Goal: Task Accomplishment & Management: Manage account settings

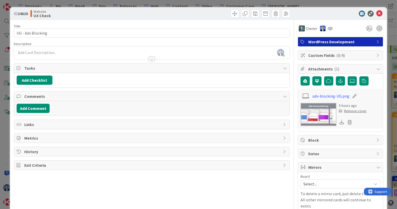
click at [3, 80] on div "ID 24620 Website UX Check Title 17 / 128 UG - Adv Blocking Description [PERSON_…" at bounding box center [198, 104] width 397 height 209
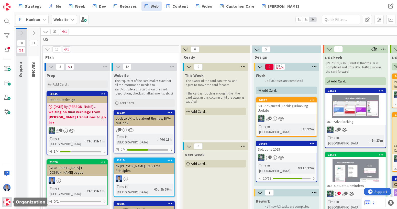
click at [6, 202] on img at bounding box center [6, 201] width 7 height 7
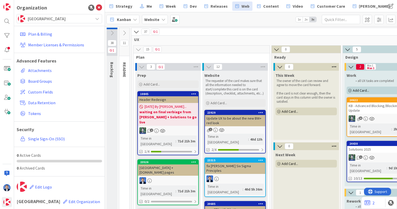
click at [50, 19] on span "[GEOGRAPHIC_DATA]" at bounding box center [59, 18] width 63 height 7
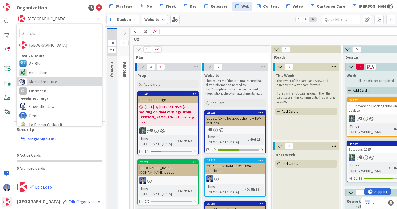
scroll to position [34, 0]
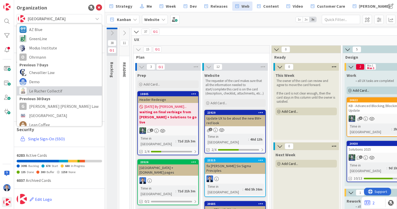
click at [47, 88] on span "Le Rucher Collectif" at bounding box center [64, 91] width 70 height 8
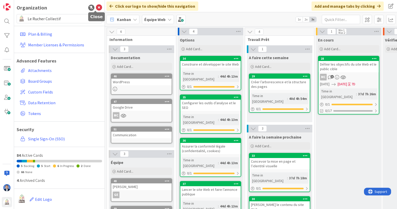
click at [96, 7] on icon at bounding box center [99, 8] width 6 height 6
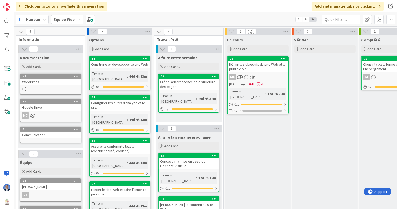
click at [41, 83] on div "WordPress" at bounding box center [50, 82] width 60 height 7
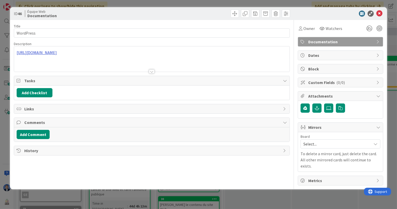
click at [49, 52] on div "[URL][DOMAIN_NAME]" at bounding box center [152, 58] width 276 height 25
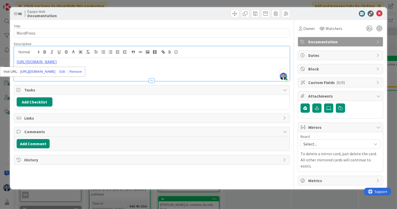
click at [51, 71] on link "[URL][DOMAIN_NAME]" at bounding box center [37, 71] width 35 height 7
click at [379, 13] on icon at bounding box center [379, 13] width 6 height 6
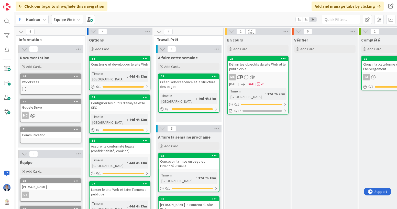
click at [76, 51] on icon at bounding box center [78, 49] width 7 height 8
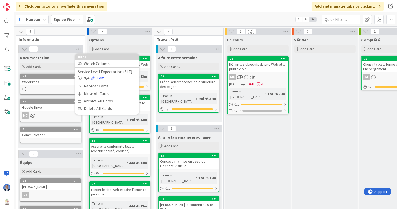
click at [225, 143] on div "En cours Add Card... 28 Définir les objectifs du site Web et le public cible MC…" at bounding box center [258, 160] width 66 height 250
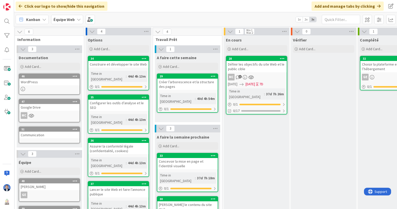
scroll to position [0, 60]
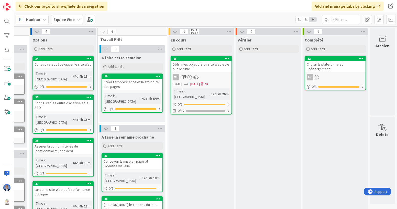
click at [66, 20] on b "Équipe Web" at bounding box center [63, 19] width 21 height 5
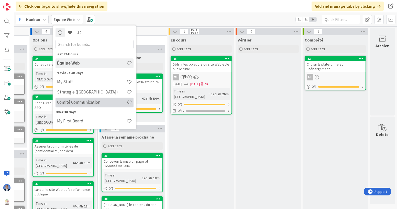
click at [91, 101] on h4 "Comité Communication" at bounding box center [92, 102] width 70 height 5
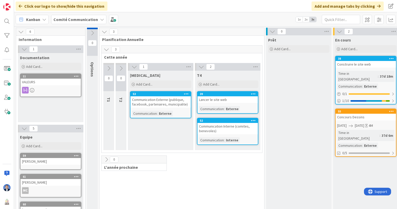
click at [61, 18] on b "Comité Communication" at bounding box center [75, 19] width 45 height 5
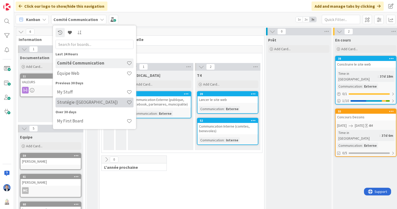
click at [84, 104] on h4 "Stratégie ([GEOGRAPHIC_DATA])" at bounding box center [92, 102] width 70 height 5
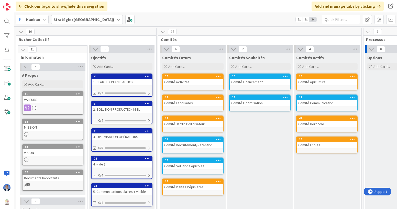
click at [165, 31] on icon at bounding box center [163, 32] width 6 height 6
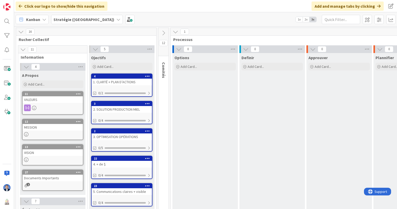
click at [165, 31] on icon at bounding box center [164, 33] width 6 height 6
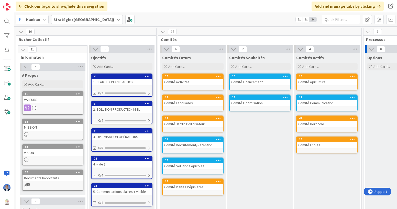
drag, startPoint x: 165, startPoint y: 31, endPoint x: 142, endPoint y: 37, distance: 23.3
click at [164, 32] on icon at bounding box center [163, 32] width 6 height 6
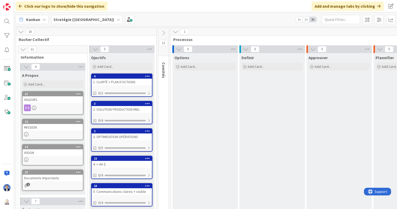
click at [164, 32] on icon at bounding box center [164, 33] width 6 height 6
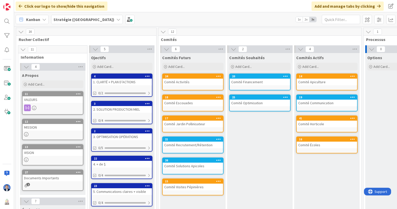
click at [38, 98] on div "VALEURS" at bounding box center [53, 99] width 60 height 7
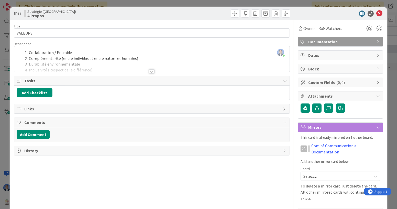
click at [107, 63] on div at bounding box center [152, 65] width 276 height 13
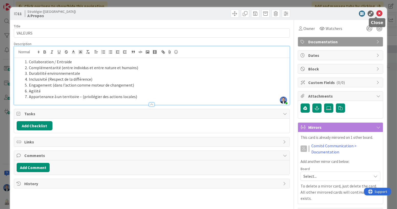
click at [376, 14] on icon at bounding box center [379, 13] width 6 height 6
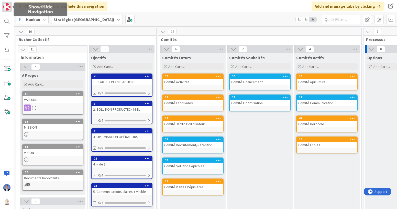
click at [7, 10] on img at bounding box center [6, 6] width 7 height 7
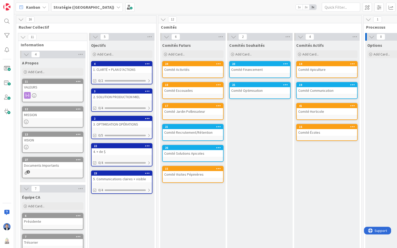
click at [23, 18] on icon at bounding box center [21, 20] width 6 height 6
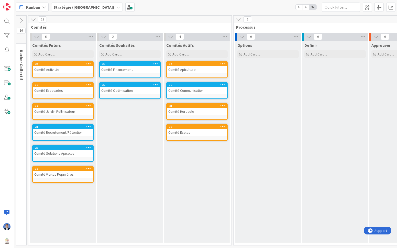
click at [34, 20] on icon at bounding box center [33, 20] width 6 height 6
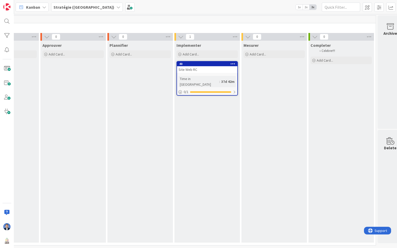
scroll to position [0, 147]
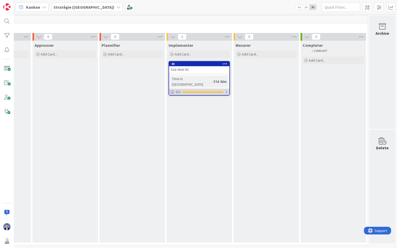
click at [176, 89] on span "0 / 1" at bounding box center [178, 91] width 5 height 5
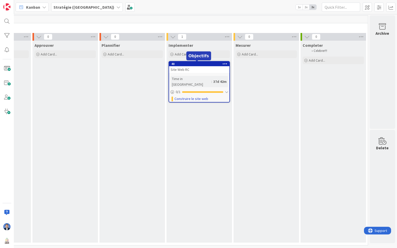
click at [192, 66] on div "Site Web RC" at bounding box center [199, 69] width 60 height 7
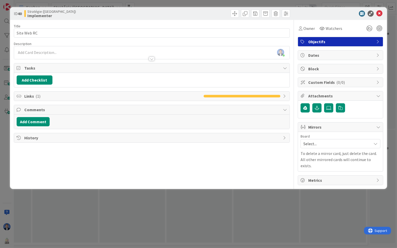
click at [29, 95] on span "Links ( 1 )" at bounding box center [112, 96] width 177 height 6
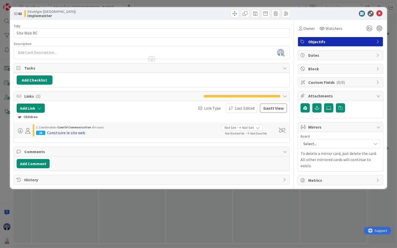
click at [61, 132] on div "Construire le site web" at bounding box center [66, 133] width 38 height 6
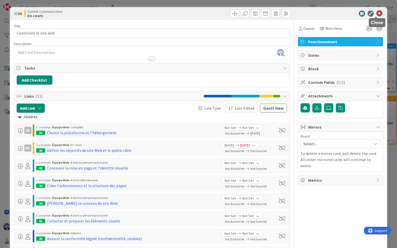
click at [376, 14] on icon at bounding box center [379, 13] width 6 height 6
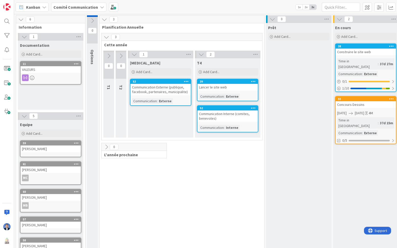
click at [42, 8] on icon at bounding box center [44, 7] width 4 height 4
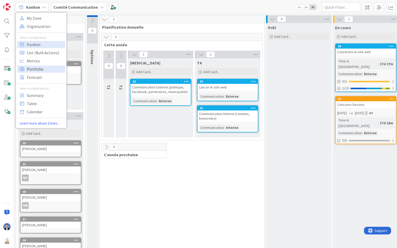
click at [42, 69] on span "Portfolio" at bounding box center [45, 69] width 37 height 8
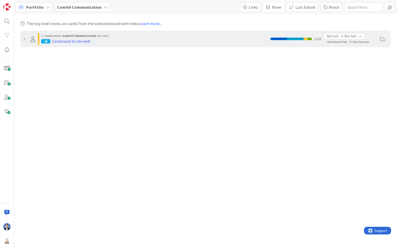
click at [79, 3] on div "Comité Communication" at bounding box center [82, 7] width 55 height 9
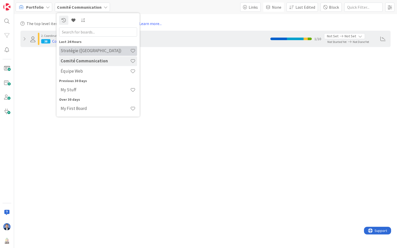
click at [89, 51] on h4 "Stratégie ([GEOGRAPHIC_DATA])" at bounding box center [96, 50] width 70 height 5
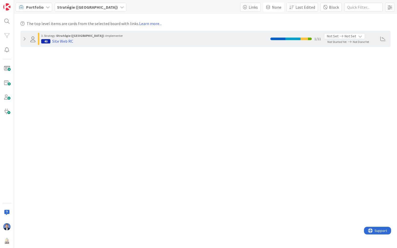
click at [25, 38] on icon at bounding box center [25, 39] width 4 height 4
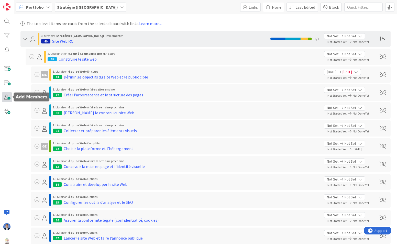
click at [10, 98] on span at bounding box center [7, 97] width 10 height 10
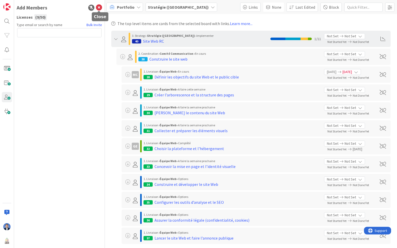
click at [97, 9] on icon at bounding box center [99, 8] width 6 height 6
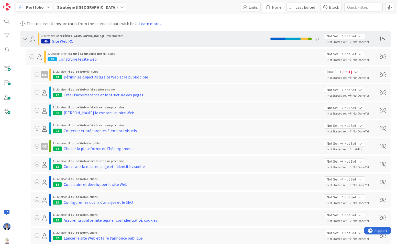
click at [44, 3] on div "Portfolio" at bounding box center [34, 7] width 37 height 9
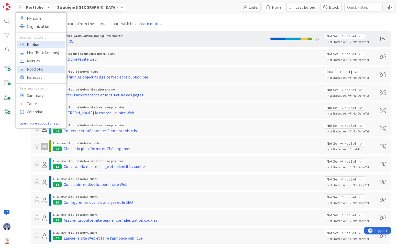
click at [44, 44] on span "Kanban" at bounding box center [45, 45] width 37 height 8
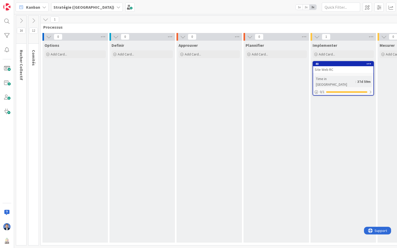
click at [20, 20] on icon at bounding box center [21, 21] width 6 height 6
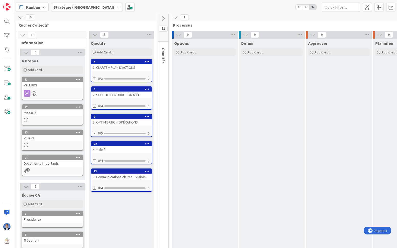
scroll to position [0, 0]
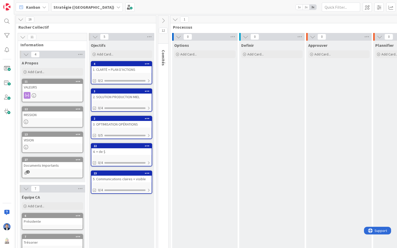
click at [41, 167] on div "Documents Importants" at bounding box center [52, 165] width 60 height 7
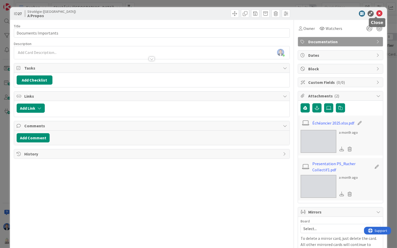
click at [378, 14] on icon at bounding box center [379, 13] width 6 height 6
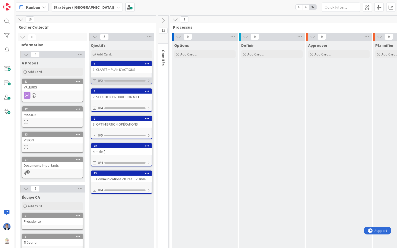
click at [144, 80] on div at bounding box center [124, 81] width 41 height 2
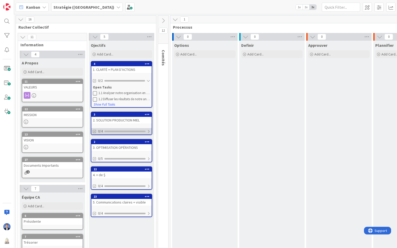
click at [136, 129] on div "0/4" at bounding box center [121, 131] width 60 height 6
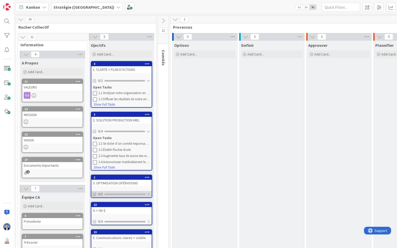
click at [129, 192] on div "0/5" at bounding box center [121, 194] width 60 height 6
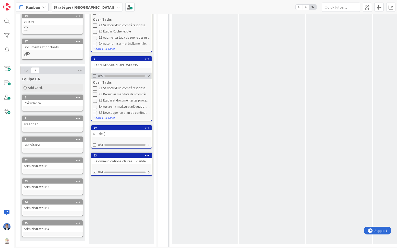
scroll to position [122, 0]
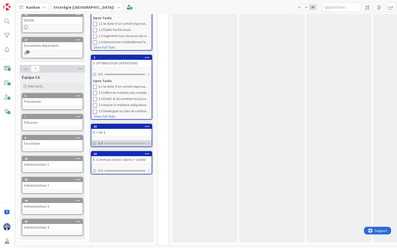
click at [122, 141] on div "0/4" at bounding box center [121, 143] width 60 height 6
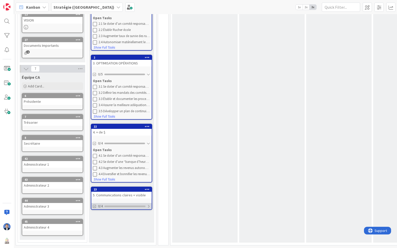
click at [114, 206] on div at bounding box center [124, 207] width 41 height 2
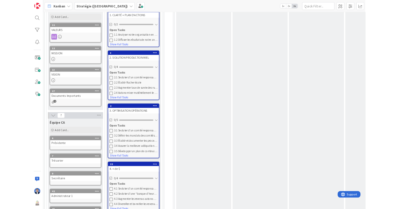
scroll to position [0, 0]
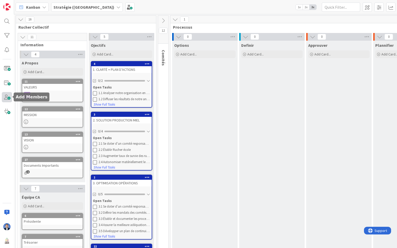
click at [7, 94] on span at bounding box center [7, 97] width 10 height 10
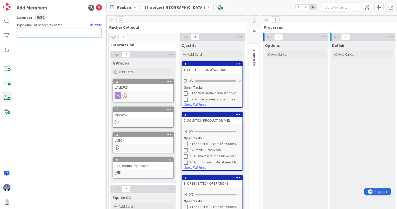
paste input "[PERSON_NAME][EMAIL_ADDRESS][PERSON_NAME][DOMAIN_NAME]"
type input "[PERSON_NAME][EMAIL_ADDRESS][PERSON_NAME][DOMAIN_NAME]"
click at [35, 43] on button "Send Invite" at bounding box center [30, 43] width 27 height 9
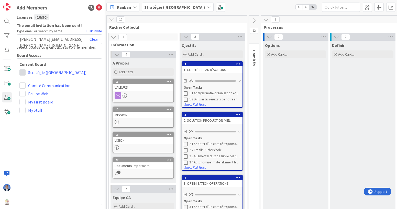
click at [24, 72] on span at bounding box center [22, 72] width 6 height 6
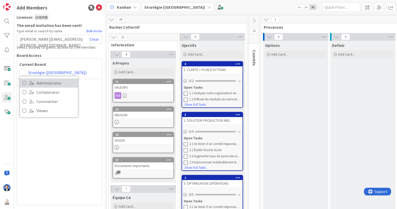
click at [43, 85] on span "Administrator" at bounding box center [56, 83] width 39 height 8
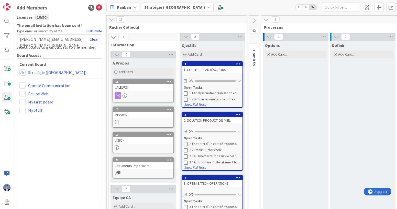
click at [92, 37] on link "Clear" at bounding box center [94, 39] width 9 height 6
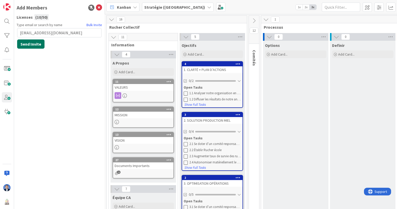
type input "[EMAIL_ADDRESS][DOMAIN_NAME]"
click at [40, 47] on button "Send Invite" at bounding box center [30, 43] width 27 height 9
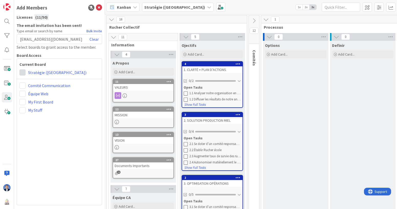
click at [22, 72] on span at bounding box center [22, 72] width 6 height 6
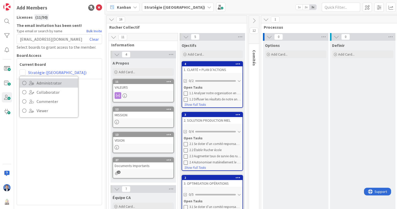
click at [35, 83] on link "Administrator" at bounding box center [49, 82] width 58 height 9
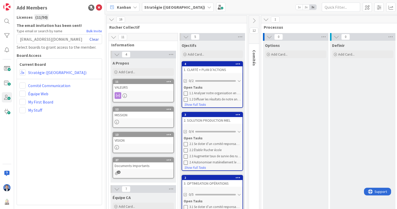
click at [94, 40] on link "Clear" at bounding box center [94, 39] width 9 height 6
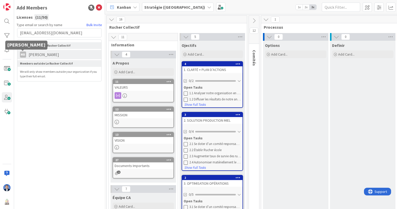
type input "[EMAIL_ADDRESS][DOMAIN_NAME]"
click at [29, 54] on span "[PERSON_NAME]" at bounding box center [44, 54] width 36 height 6
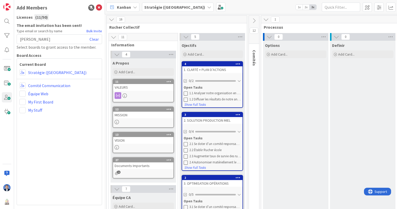
click at [159, 8] on b "Stratégie ([GEOGRAPHIC_DATA])" at bounding box center [174, 7] width 61 height 5
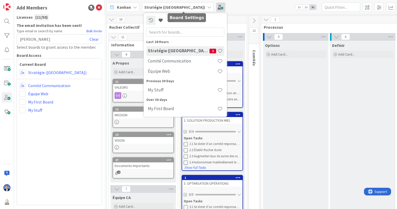
click at [216, 8] on span at bounding box center [220, 7] width 9 height 9
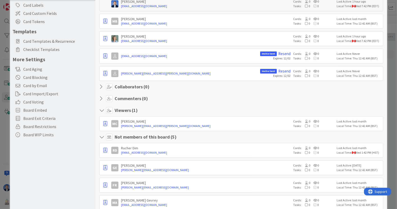
scroll to position [87, 0]
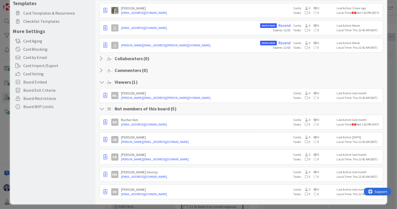
click at [0, 140] on div "Board Settings You are an Administrator . You can edit all settings. Popular Au…" at bounding box center [198, 104] width 397 height 209
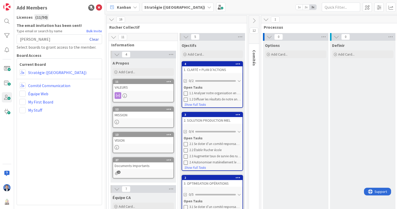
click at [96, 37] on link "Clear" at bounding box center [94, 39] width 9 height 6
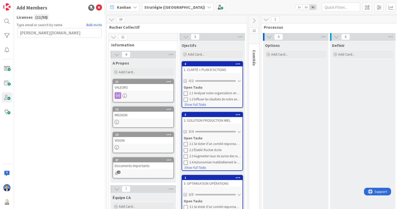
click at [49, 33] on input "[PERSON_NAME][DOMAIN_NAME]" at bounding box center [59, 32] width 84 height 9
type input "[PERSON_NAME][EMAIL_ADDRESS][DOMAIN_NAME]"
click at [28, 44] on button "Send Invite" at bounding box center [30, 43] width 27 height 9
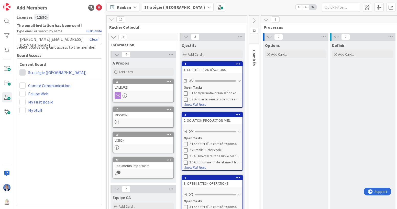
click at [24, 71] on span at bounding box center [22, 72] width 6 height 6
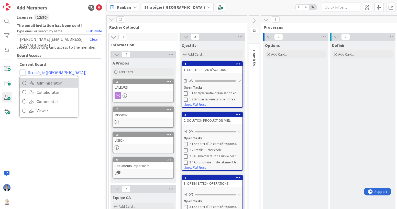
click at [32, 83] on span at bounding box center [31, 83] width 5 height 4
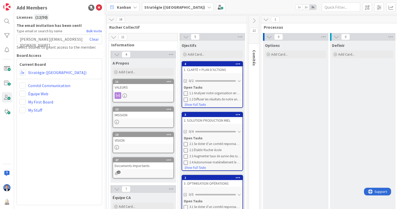
click at [52, 39] on span "[PERSON_NAME][EMAIL_ADDRESS][DOMAIN_NAME]" at bounding box center [55, 39] width 70 height 6
click at [97, 38] on link "Clear" at bounding box center [94, 39] width 9 height 6
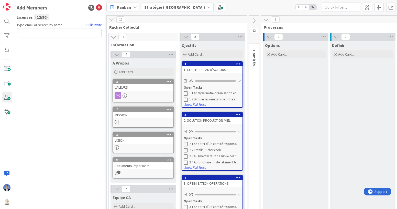
click at [65, 33] on input "text" at bounding box center [59, 32] width 84 height 9
type input "[EMAIL_ADDRESS][DOMAIN_NAME]"
click at [36, 44] on button "Send Invite" at bounding box center [30, 43] width 27 height 9
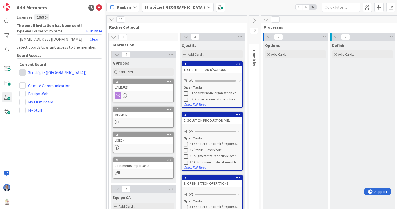
click at [21, 72] on span at bounding box center [22, 72] width 6 height 6
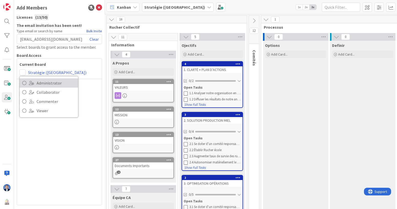
click at [40, 85] on span "Administrator" at bounding box center [56, 83] width 39 height 8
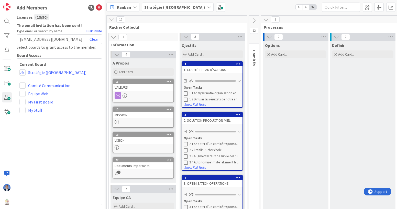
click at [102, 7] on icon at bounding box center [99, 8] width 6 height 6
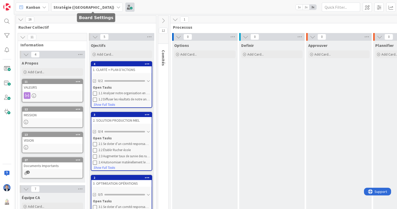
click at [125, 7] on span at bounding box center [129, 7] width 9 height 9
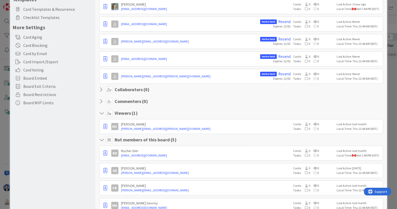
scroll to position [91, 0]
click at [106, 124] on icon "button" at bounding box center [105, 126] width 4 height 5
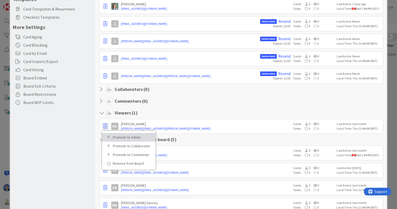
click at [122, 135] on p "Promote to Admin" at bounding box center [131, 137] width 36 height 4
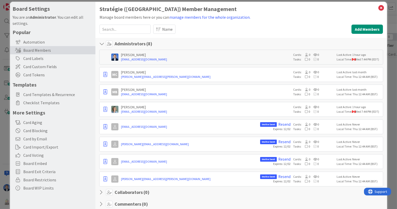
scroll to position [6, 0]
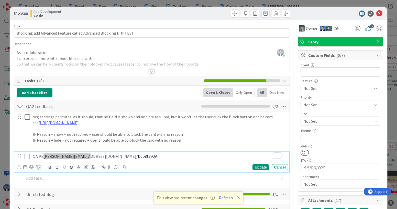
scroll to position [0, 80]
